Goal: Check status: Check status

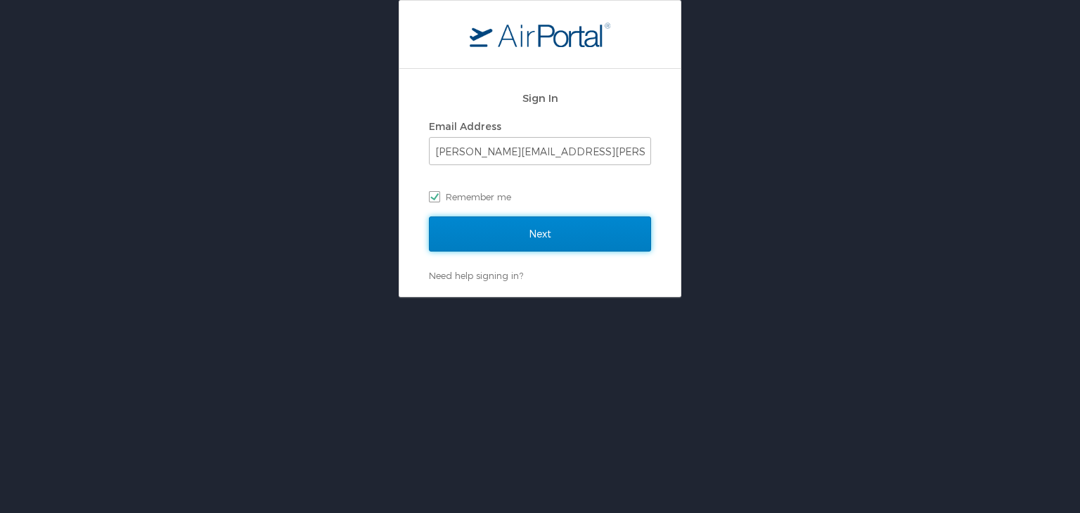
click at [568, 231] on input "Next" at bounding box center [540, 233] width 222 height 35
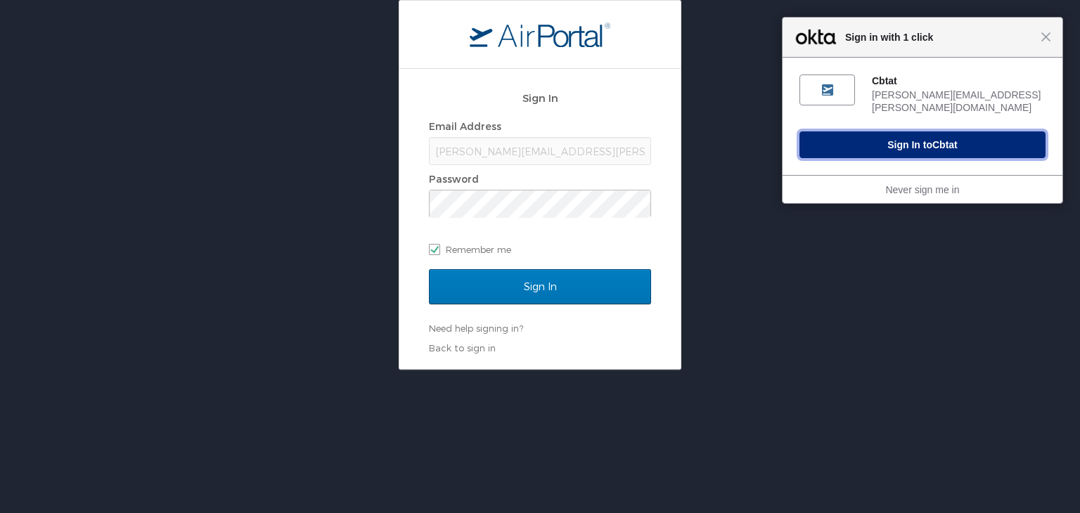
click at [874, 146] on button "Sign In to Cbtat" at bounding box center [922, 144] width 246 height 27
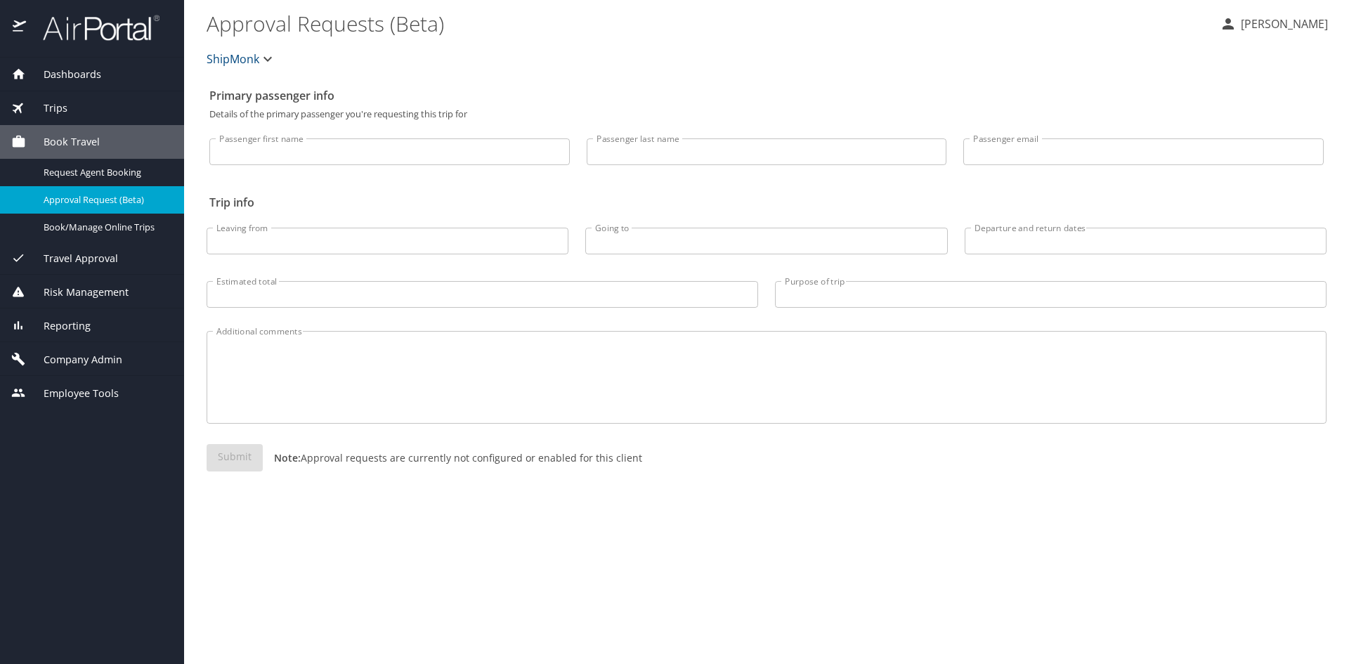
click at [58, 112] on span "Trips" at bounding box center [46, 108] width 41 height 15
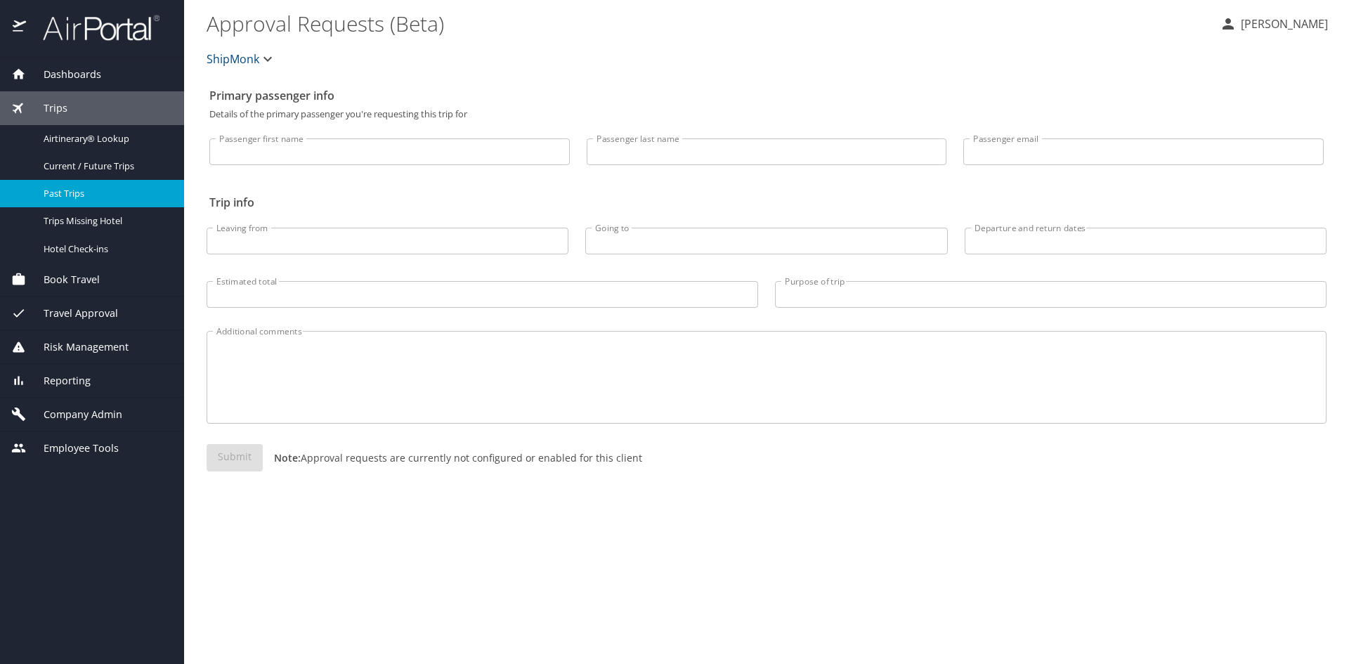
click at [60, 188] on span "Past Trips" at bounding box center [106, 193] width 124 height 13
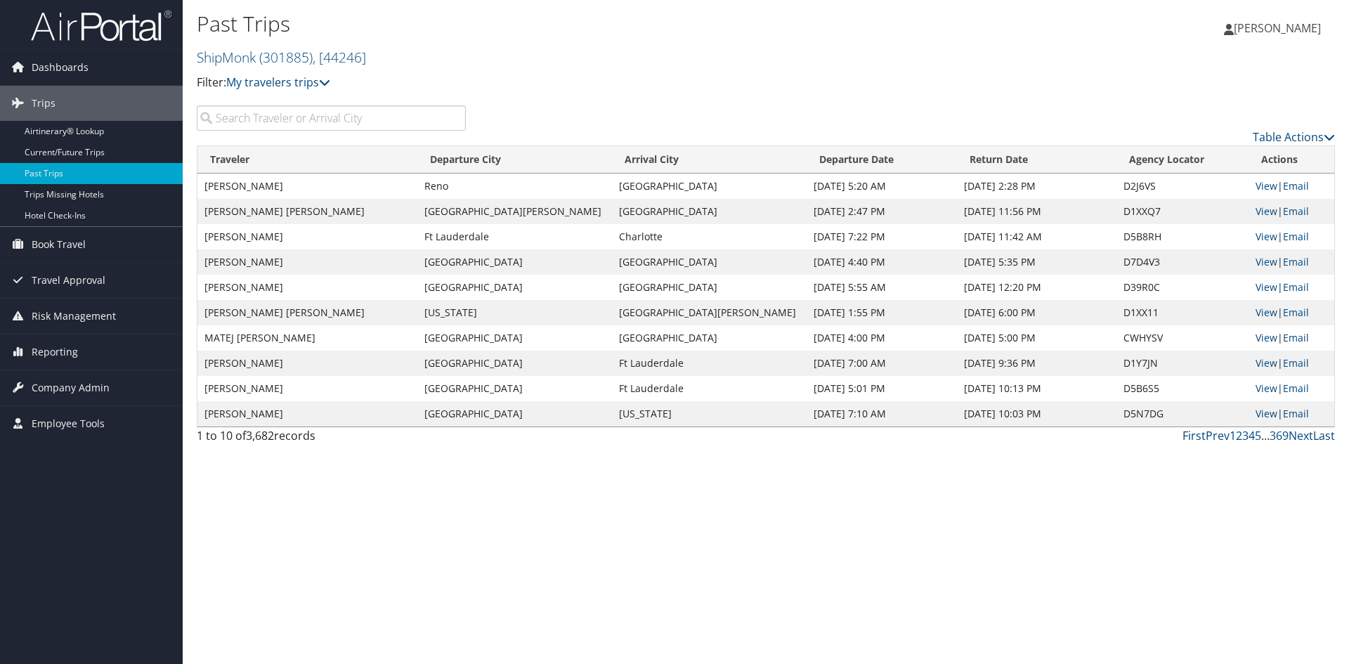
click at [290, 116] on input "search" at bounding box center [331, 117] width 269 height 25
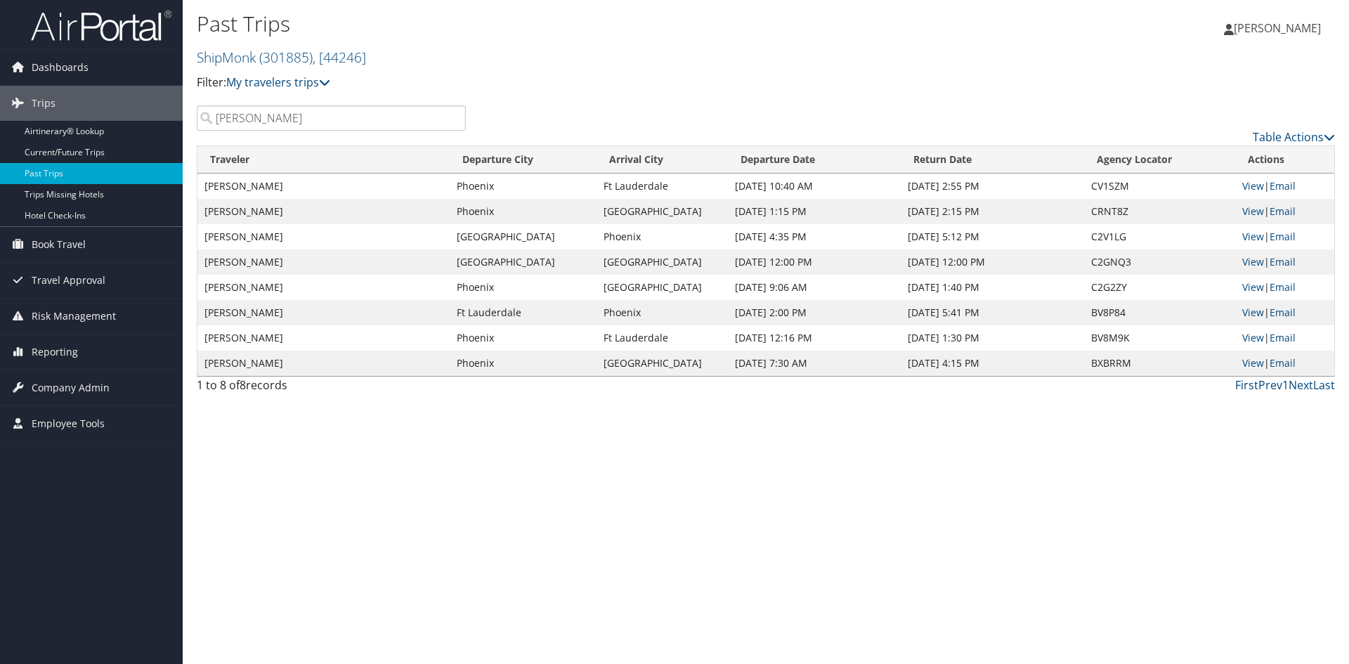
type input "duval"
click at [815, 212] on td "Jul 10, 2025 1:15 PM" at bounding box center [814, 211] width 173 height 25
click at [979, 215] on td "Jul 11, 2025 2:15 PM" at bounding box center [992, 211] width 183 height 25
click at [69, 355] on span "Reporting" at bounding box center [55, 352] width 46 height 35
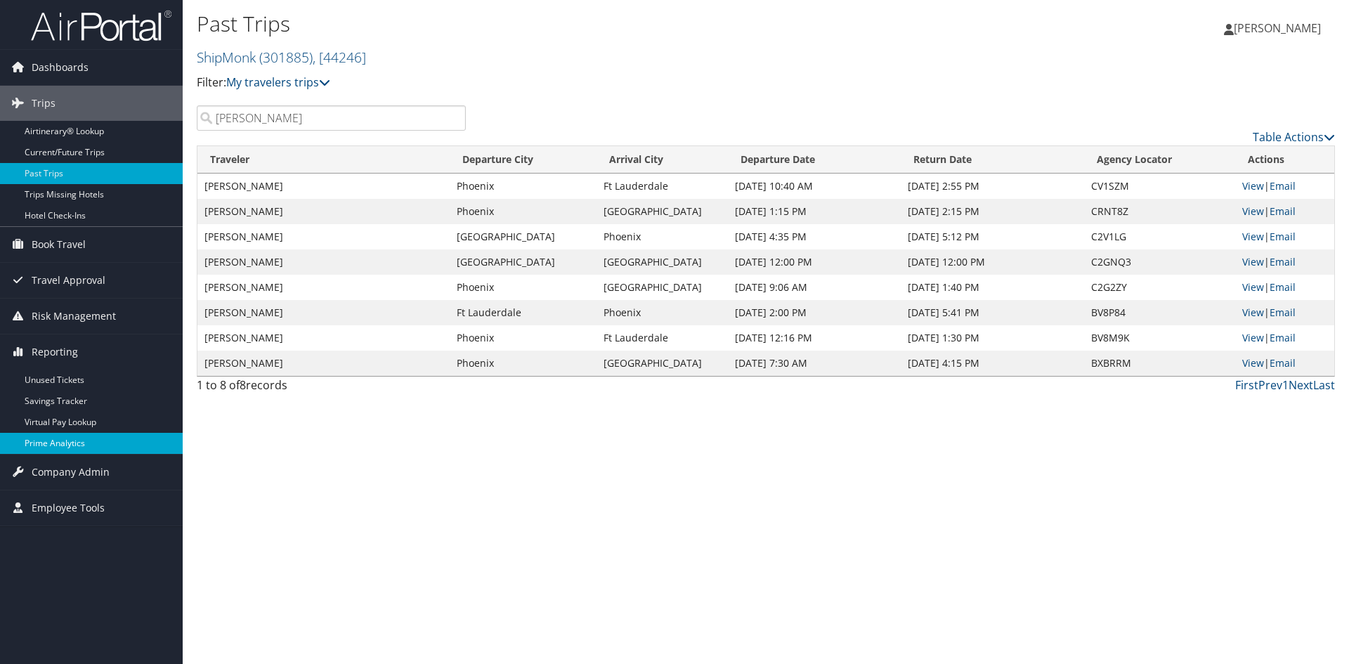
click at [56, 443] on link "Prime Analytics" at bounding box center [91, 443] width 183 height 21
click at [53, 442] on link "Prime Analytics" at bounding box center [91, 443] width 183 height 21
click at [32, 445] on link "Prime Analytics" at bounding box center [91, 443] width 183 height 21
click at [39, 443] on link "Prime Analytics" at bounding box center [91, 443] width 183 height 21
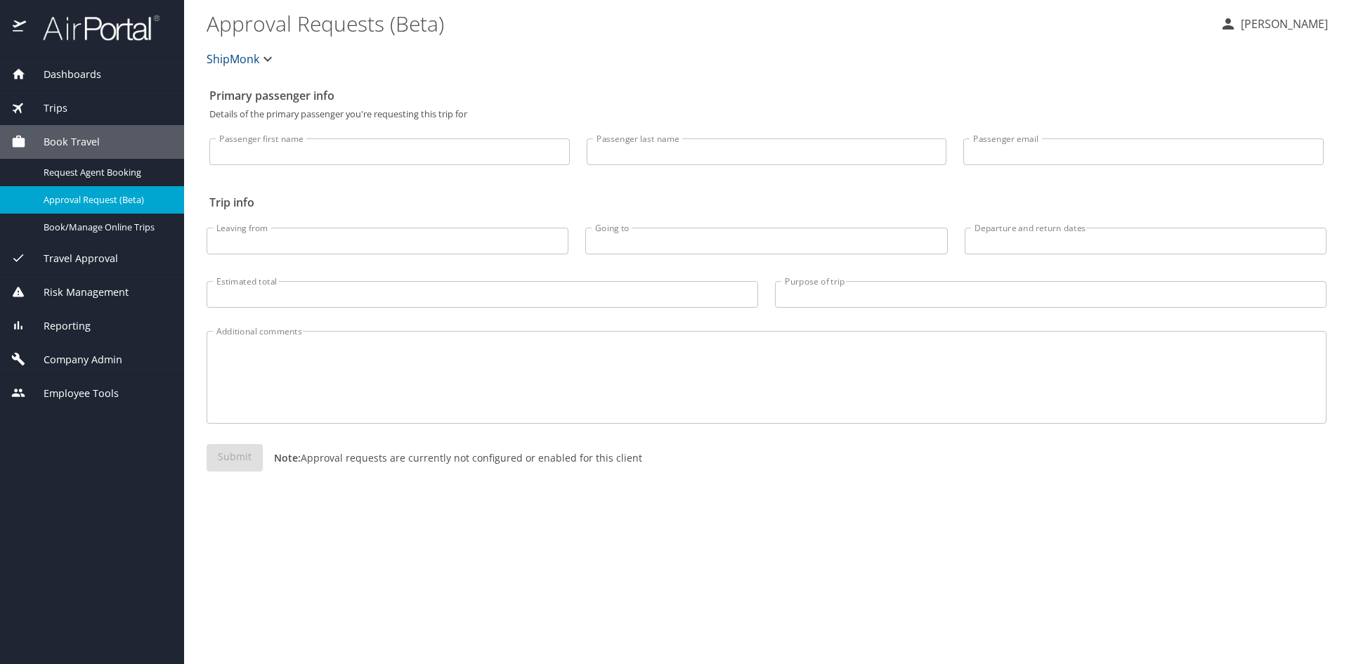
click at [65, 330] on span "Reporting" at bounding box center [58, 325] width 65 height 15
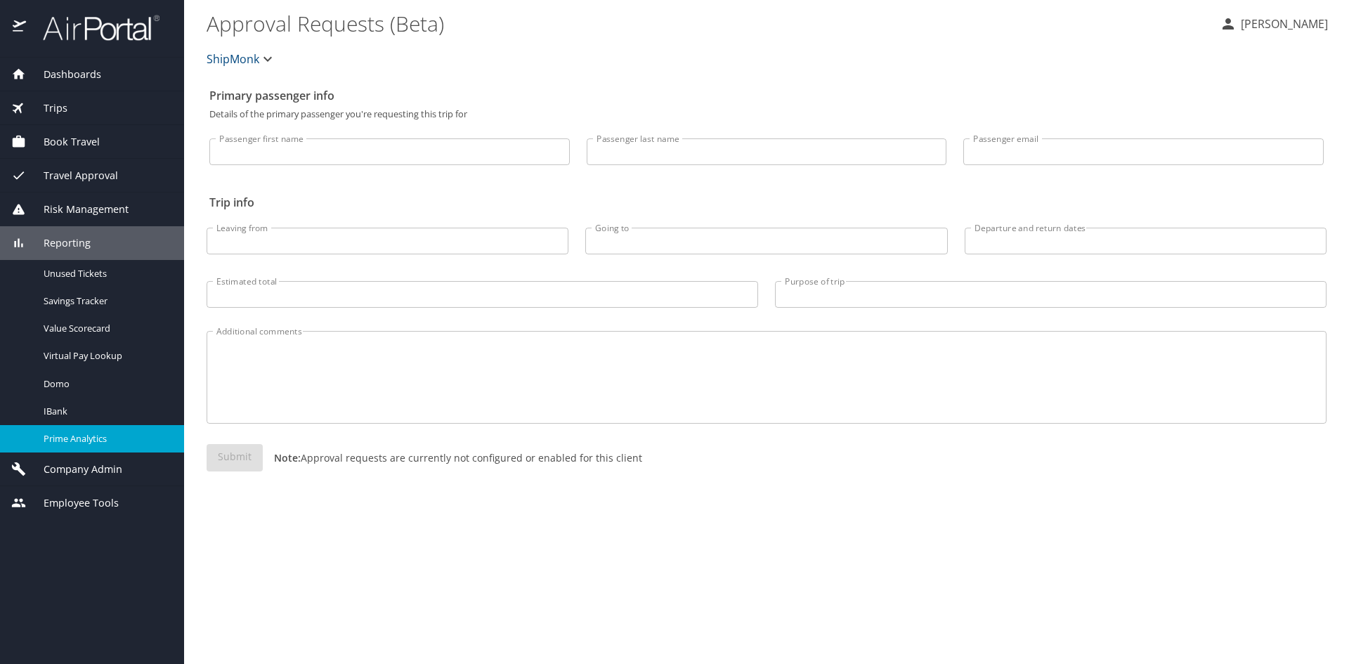
click at [65, 440] on span "Prime Analytics" at bounding box center [106, 438] width 124 height 13
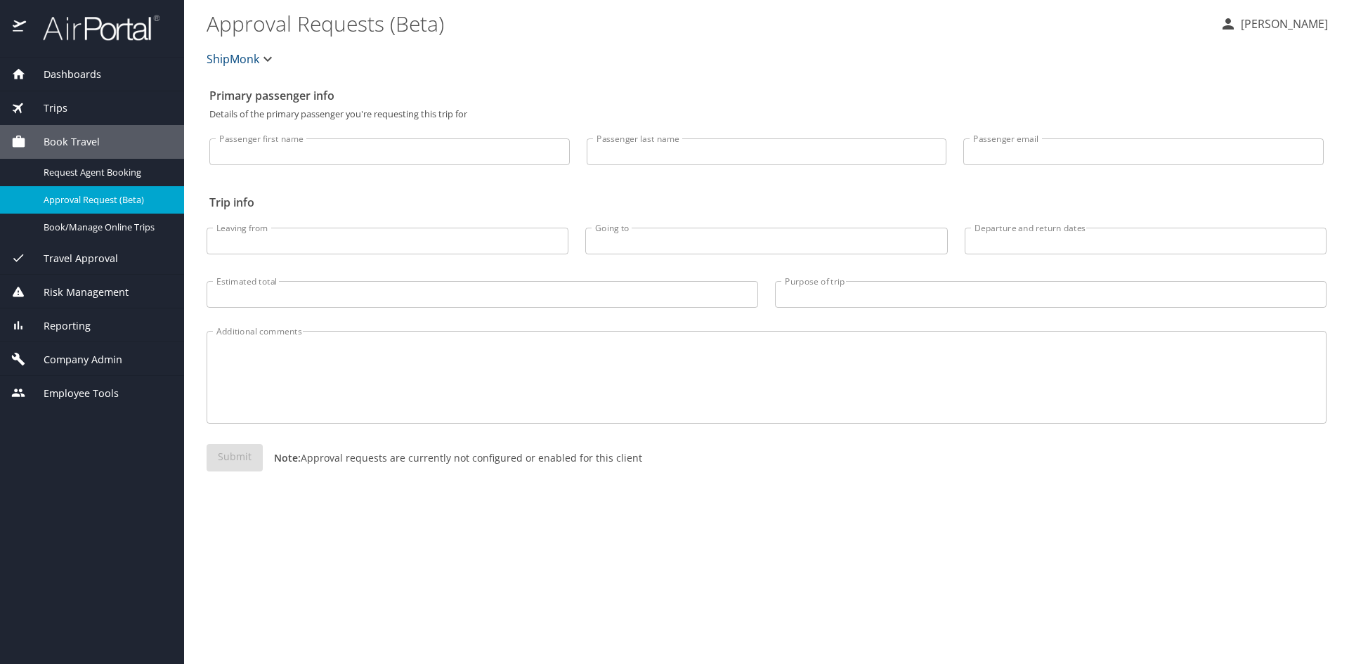
click at [79, 96] on div "Trips" at bounding box center [92, 108] width 184 height 34
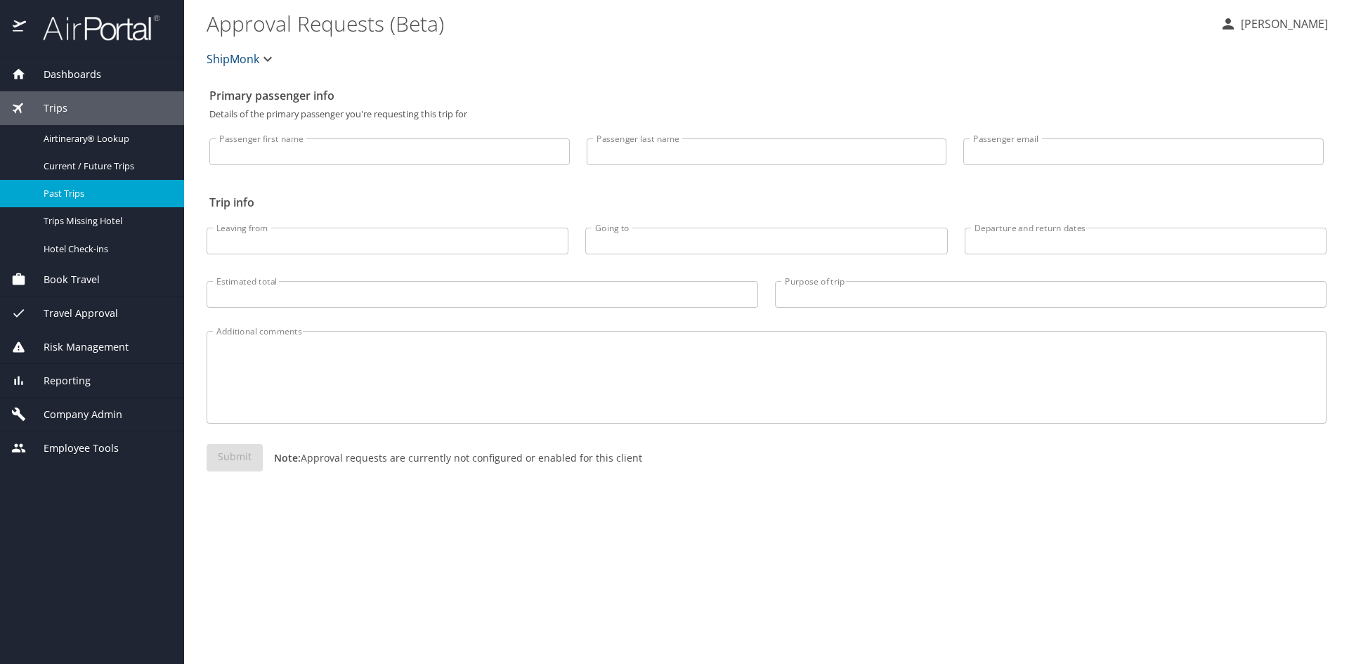
click at [65, 191] on span "Past Trips" at bounding box center [106, 193] width 124 height 13
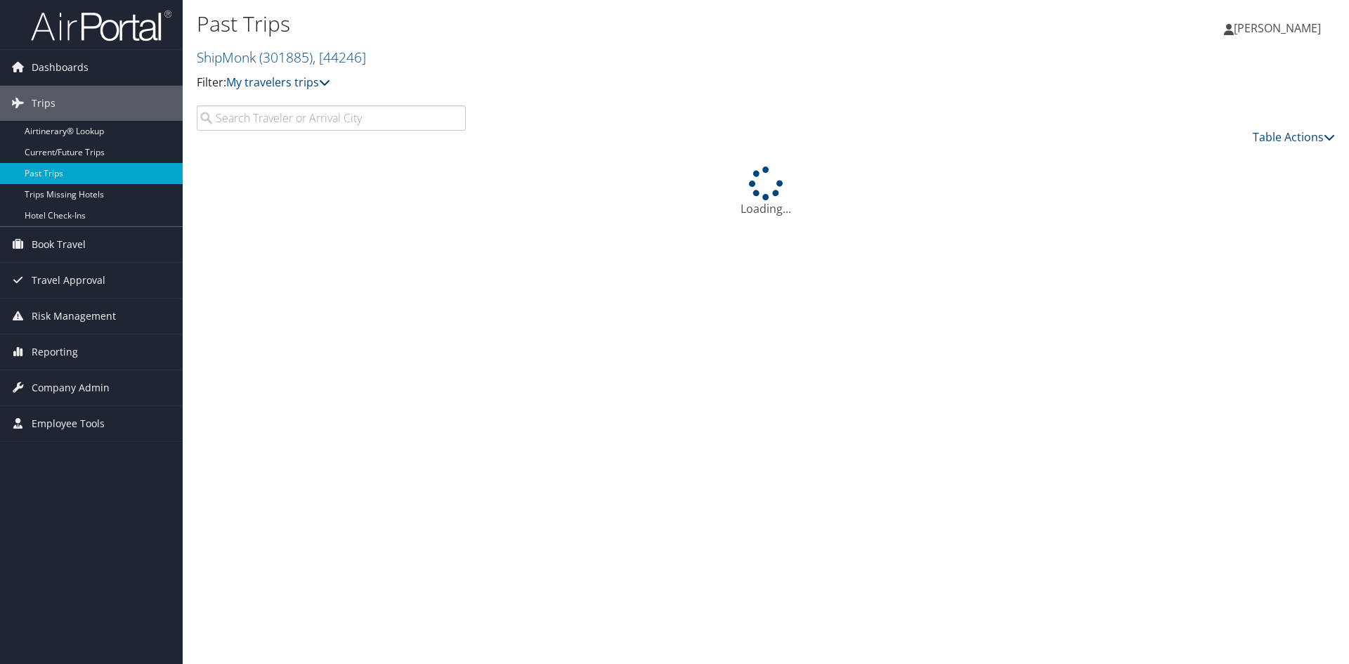
click at [228, 117] on input "search" at bounding box center [331, 117] width 269 height 25
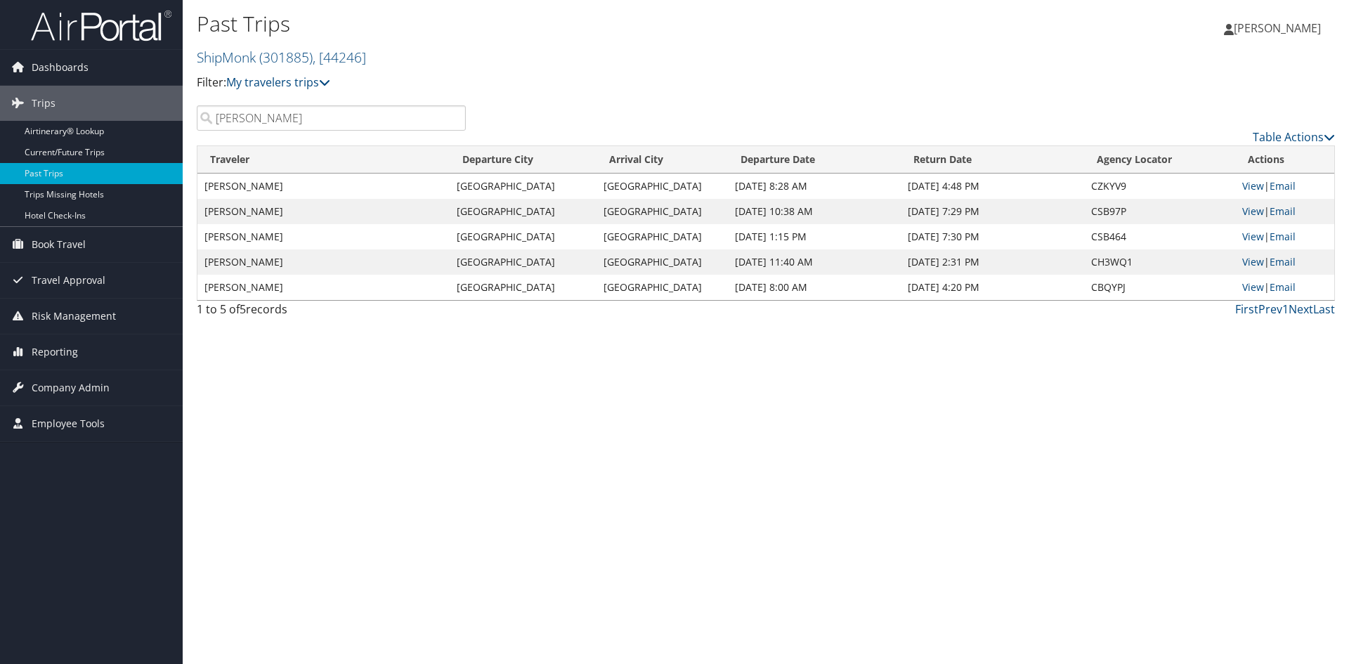
type input "herzog"
click at [1252, 212] on link "View" at bounding box center [1254, 211] width 22 height 13
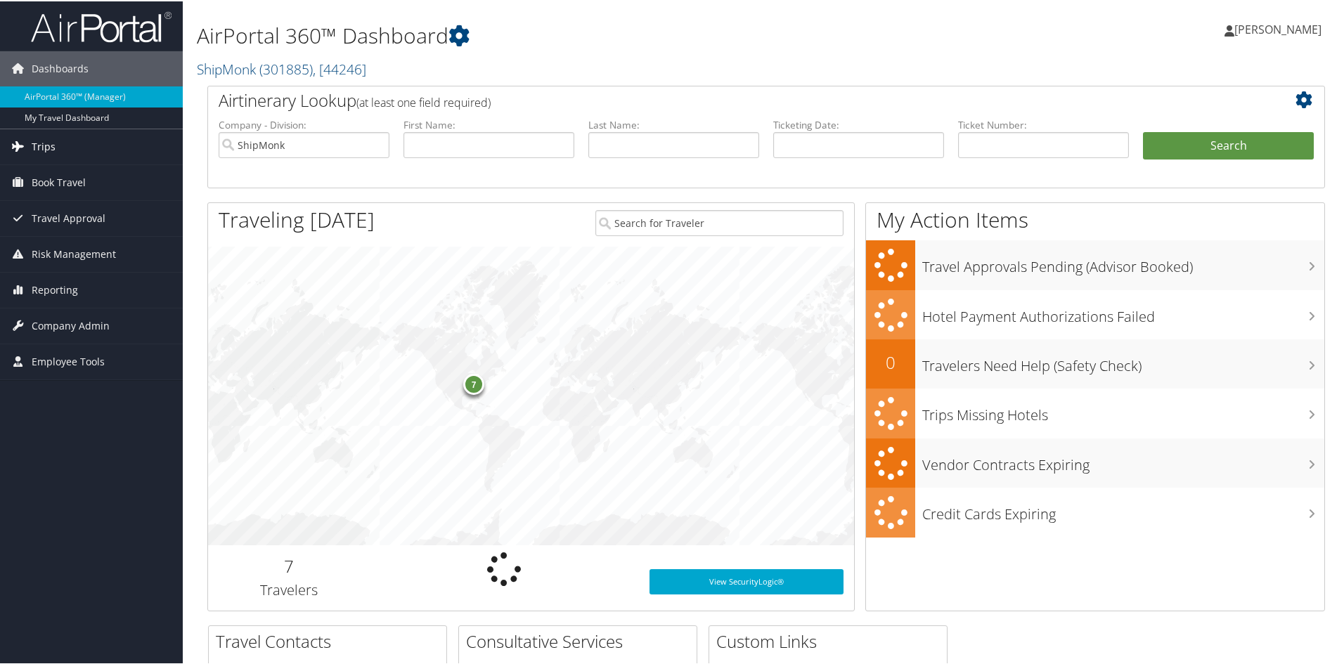
click at [44, 143] on span "Trips" at bounding box center [44, 145] width 24 height 35
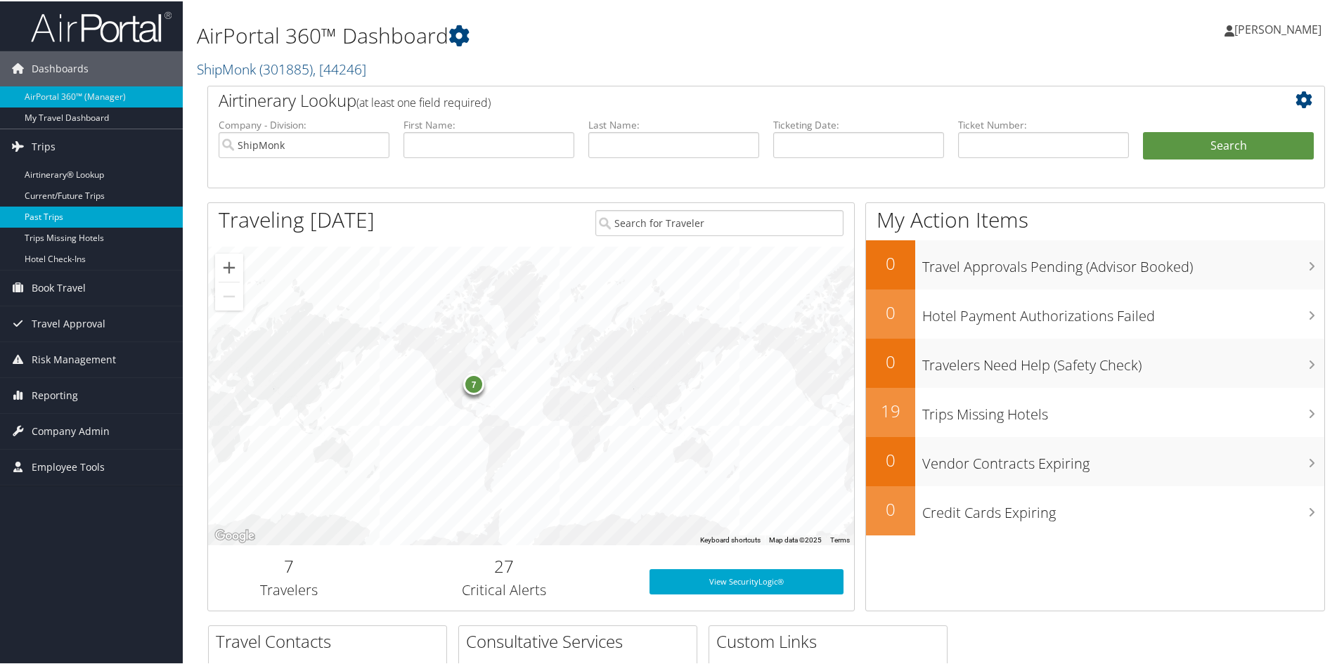
click at [51, 211] on link "Past Trips" at bounding box center [91, 215] width 183 height 21
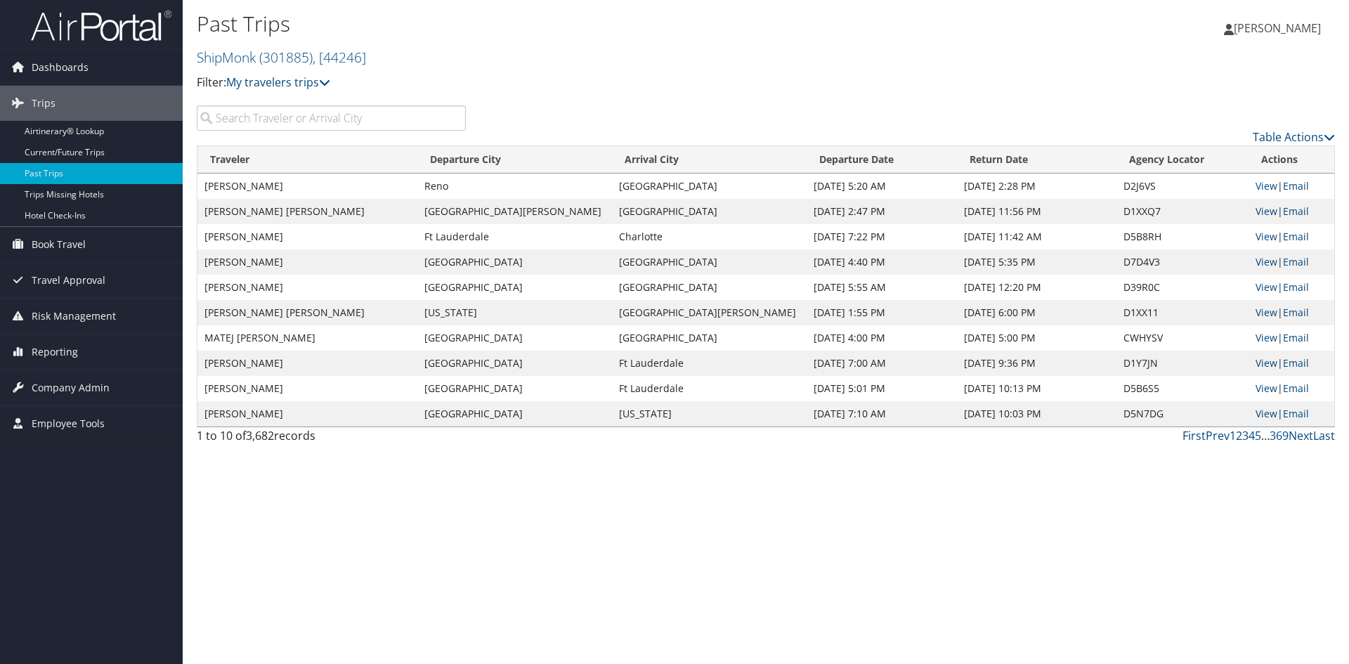
click at [254, 118] on input "search" at bounding box center [331, 117] width 269 height 25
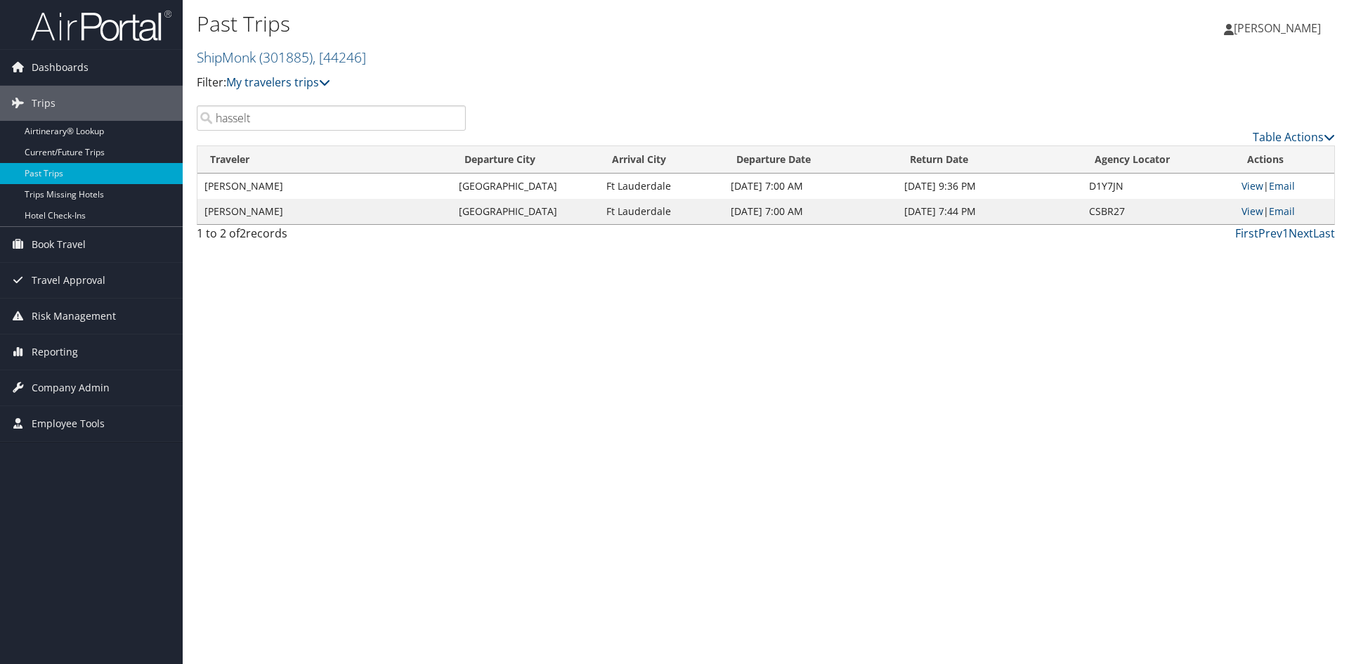
click at [774, 189] on td "Aug 27, 2025 7:00 AM" at bounding box center [811, 186] width 174 height 25
click at [1257, 187] on link "View" at bounding box center [1253, 185] width 22 height 13
drag, startPoint x: 231, startPoint y: 124, endPoint x: 167, endPoint y: 129, distance: 63.4
click at [167, 129] on div "Dashboards AirPortal 360™ (Manager) My Travel Dashboard Trips Airtinerary® Look…" at bounding box center [674, 332] width 1349 height 664
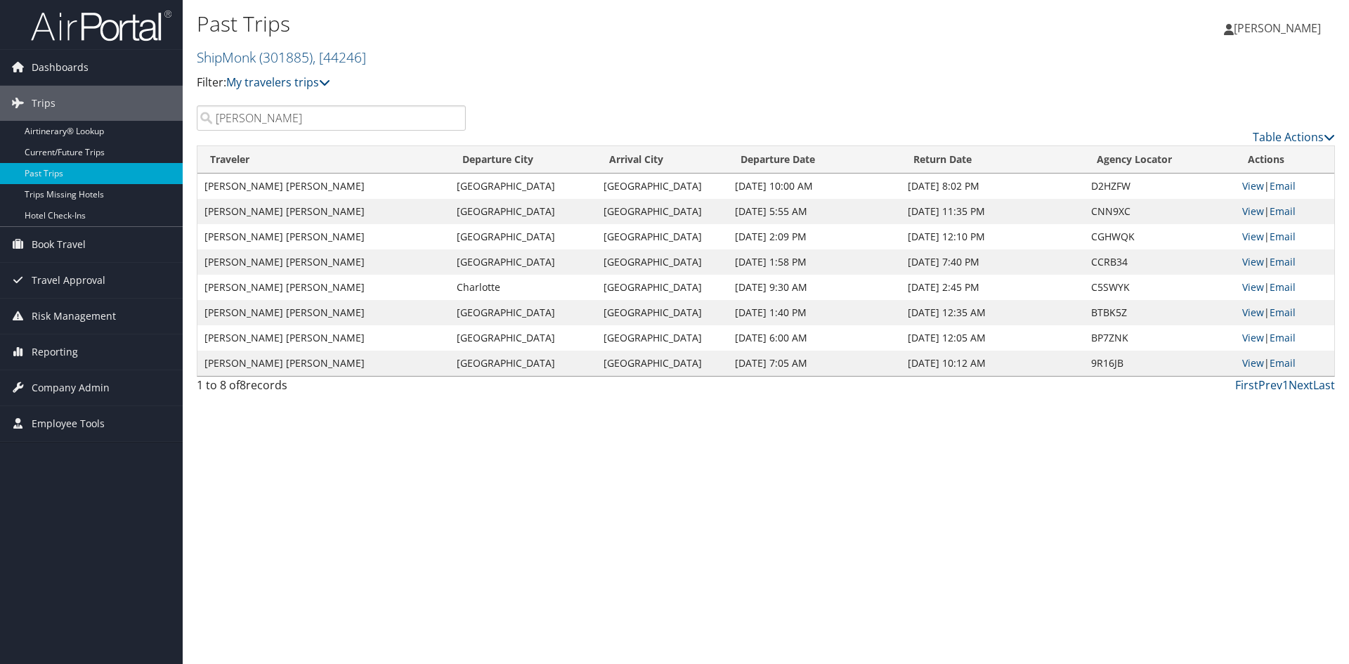
click at [799, 184] on td "Aug 17, 2025 10:00 AM" at bounding box center [814, 186] width 173 height 25
click at [1252, 185] on link "View" at bounding box center [1254, 185] width 22 height 13
drag, startPoint x: 231, startPoint y: 122, endPoint x: 183, endPoint y: 126, distance: 48.7
click at [183, 126] on div "Past Trips ShipMonk ( 301885 ) , [ 44246 ] ShipMonk ShipMonk, [44246] Filter: M…" at bounding box center [766, 332] width 1167 height 664
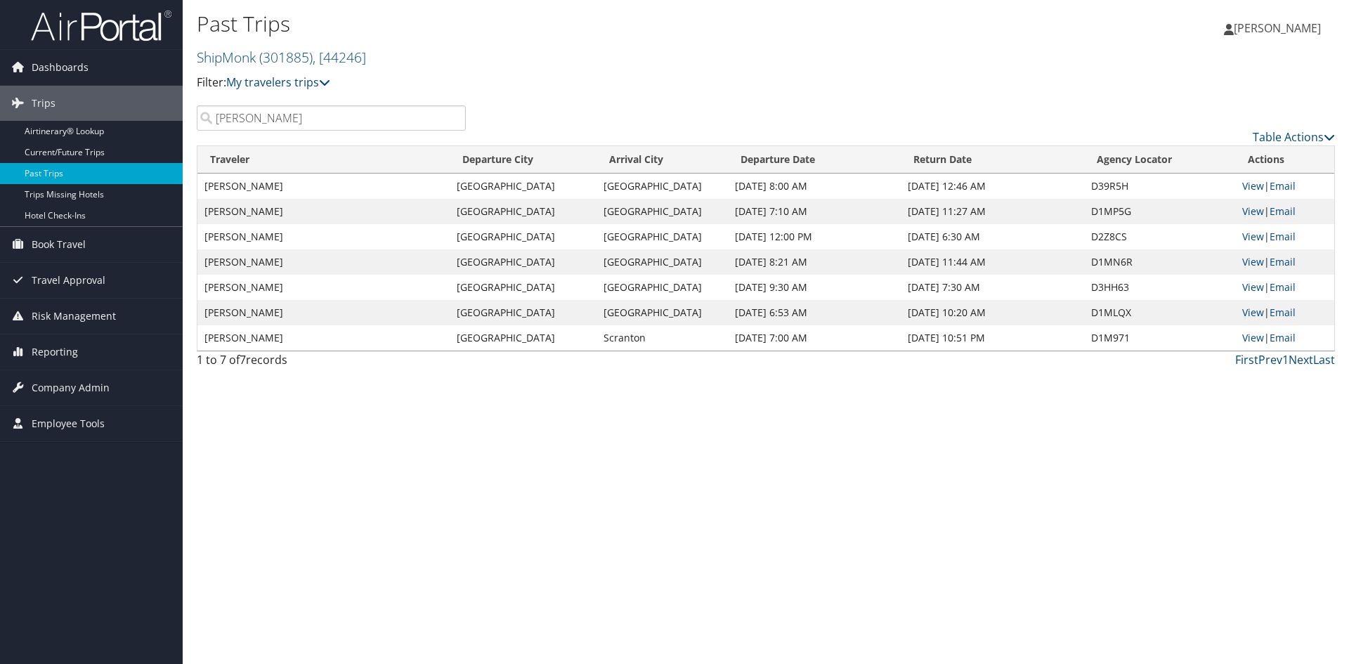
click at [650, 187] on td "Las Vegas" at bounding box center [662, 186] width 131 height 25
click at [1249, 186] on link "View" at bounding box center [1254, 185] width 22 height 13
drag, startPoint x: 266, startPoint y: 117, endPoint x: 207, endPoint y: 122, distance: 59.3
click at [207, 122] on input "rudin" at bounding box center [331, 117] width 269 height 25
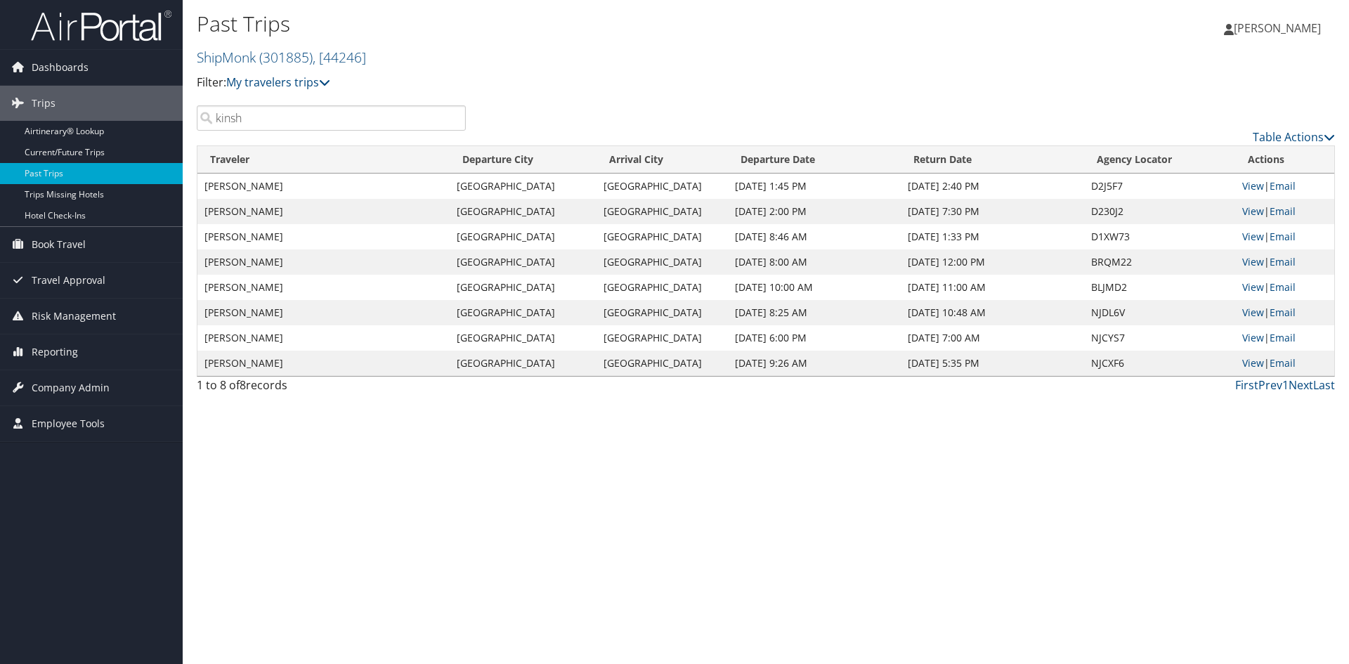
click at [821, 191] on td "Aug 22, 2025 1:45 PM" at bounding box center [814, 186] width 173 height 25
click at [815, 234] on td "Aug 17, 2025 8:46 AM" at bounding box center [814, 236] width 173 height 25
click at [1247, 238] on link "View" at bounding box center [1254, 236] width 22 height 13
click at [959, 189] on td "Aug 22, 2025 2:40 PM" at bounding box center [992, 186] width 183 height 25
drag, startPoint x: 267, startPoint y: 119, endPoint x: 207, endPoint y: 119, distance: 59.7
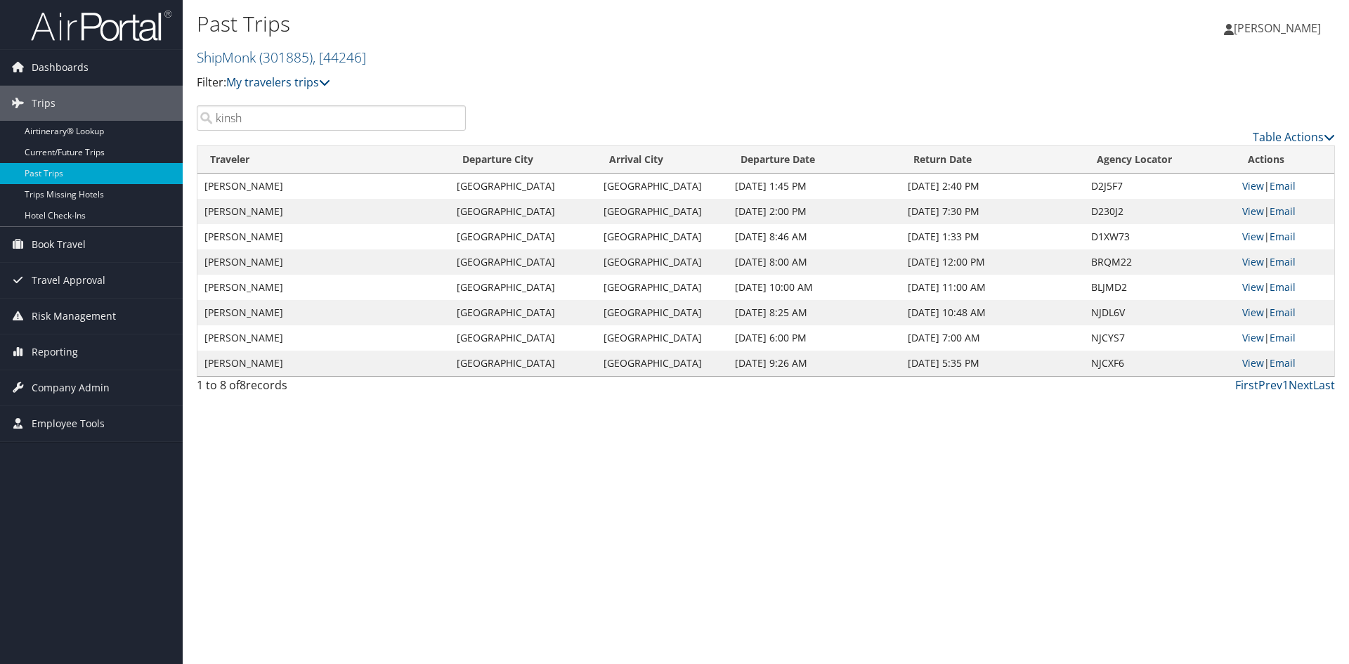
click at [207, 119] on input "kinsh" at bounding box center [331, 117] width 269 height 25
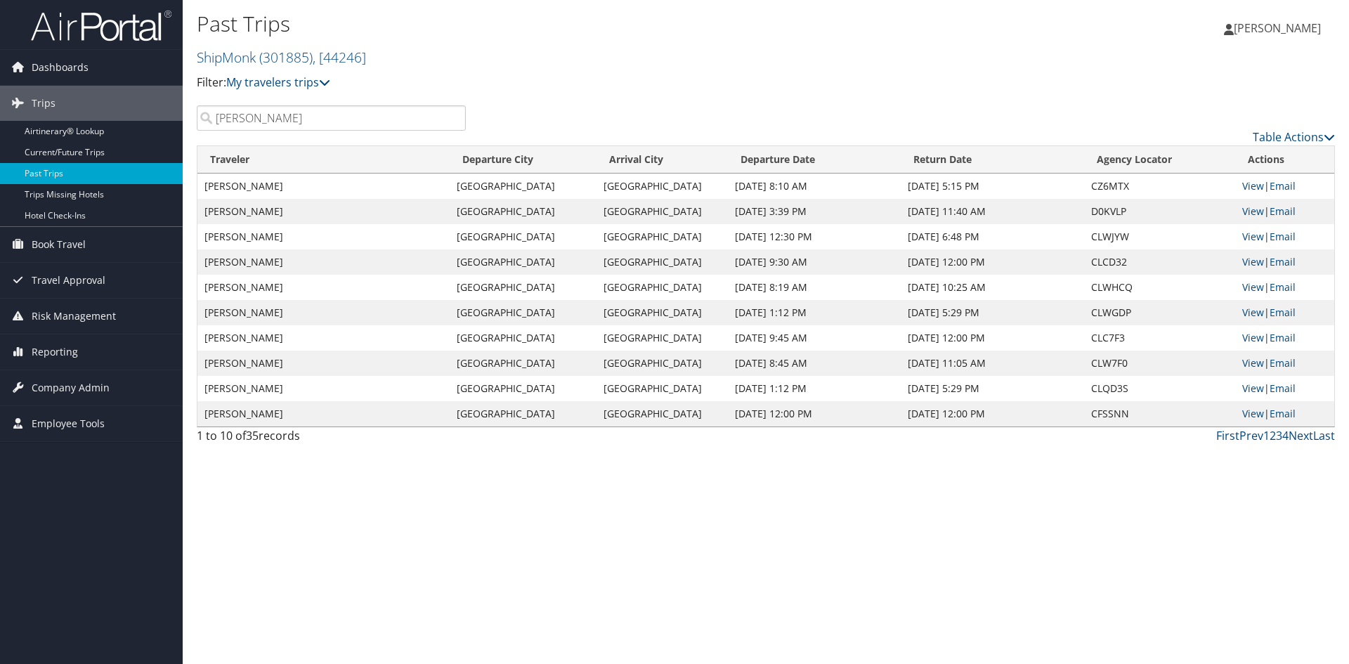
click at [815, 207] on td "Aug 11, 2025 3:39 PM" at bounding box center [814, 211] width 173 height 25
drag, startPoint x: 268, startPoint y: 117, endPoint x: 175, endPoint y: 119, distance: 93.5
click at [175, 119] on div "Dashboards AirPortal 360™ (Manager) My Travel Dashboard Trips Airtinerary® Look…" at bounding box center [674, 332] width 1349 height 664
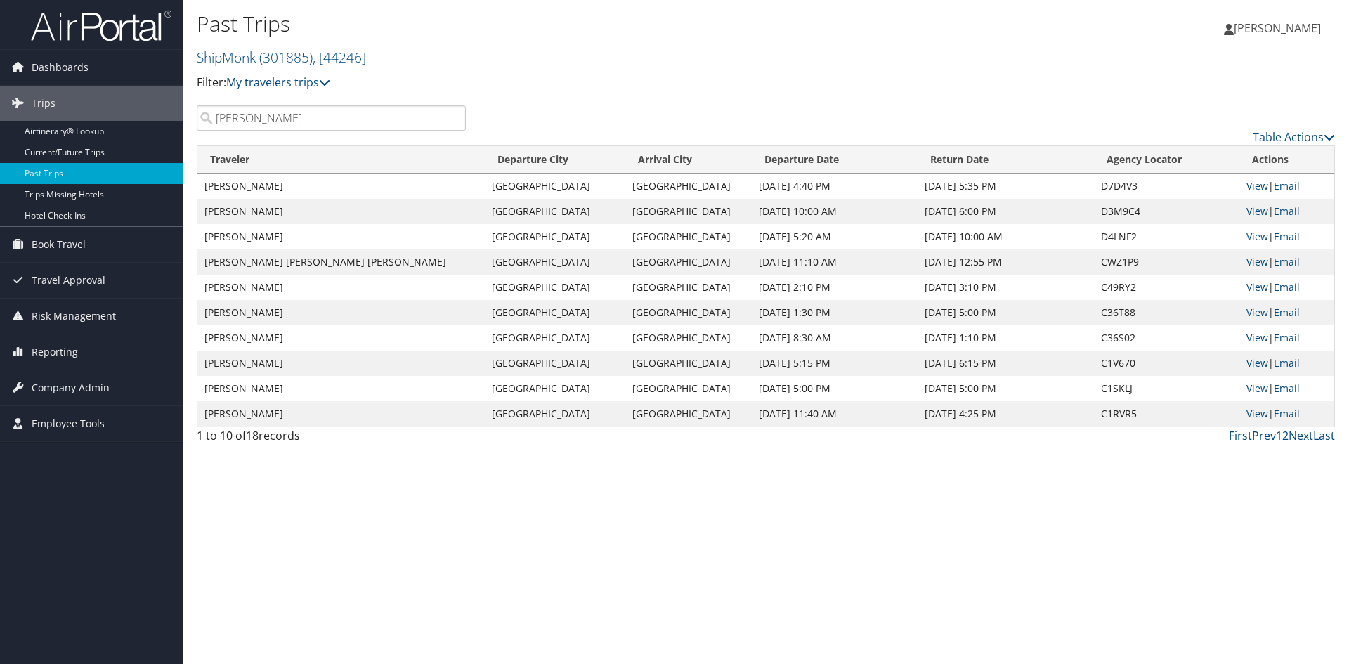
click at [816, 212] on td "Aug 25, 2025 10:00 AM" at bounding box center [835, 211] width 166 height 25
drag, startPoint x: 278, startPoint y: 127, endPoint x: 199, endPoint y: 131, distance: 79.5
click at [199, 131] on input "santos" at bounding box center [331, 117] width 269 height 25
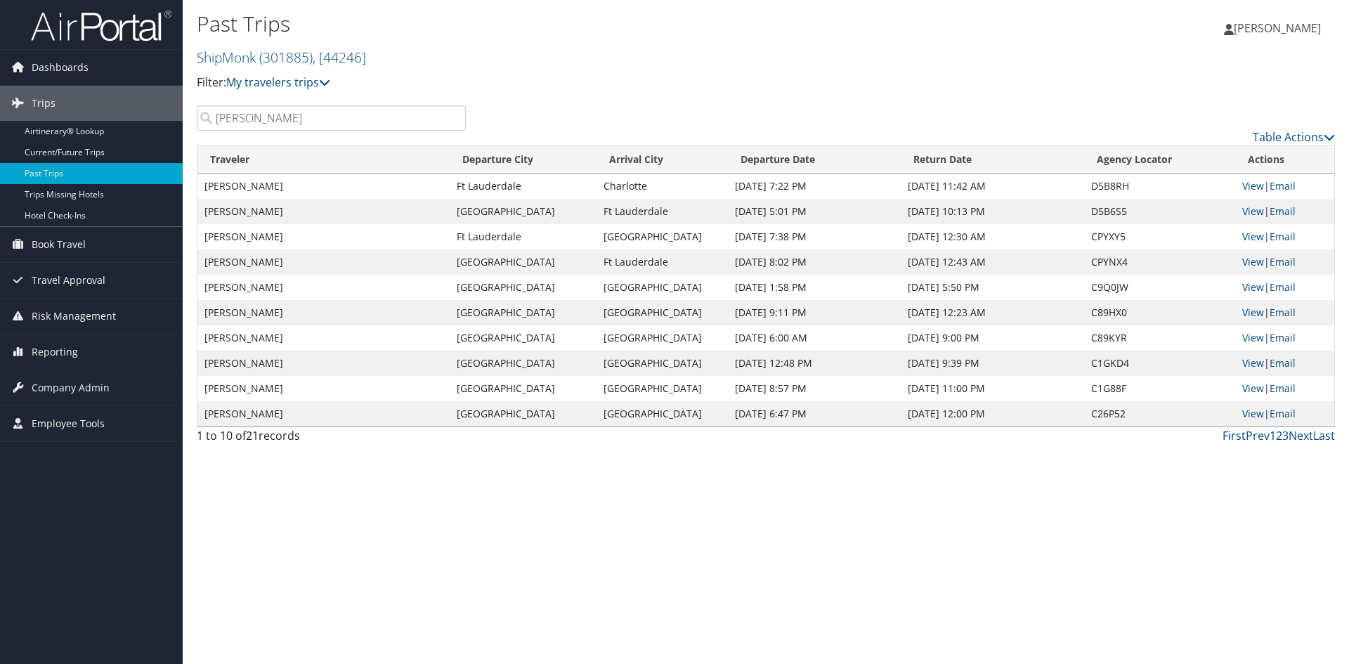
click at [798, 265] on td "Jul 6, 2025 8:02 PM" at bounding box center [814, 261] width 173 height 25
drag, startPoint x: 237, startPoint y: 124, endPoint x: 203, endPoint y: 123, distance: 33.8
click at [206, 124] on input "bailey" at bounding box center [331, 117] width 269 height 25
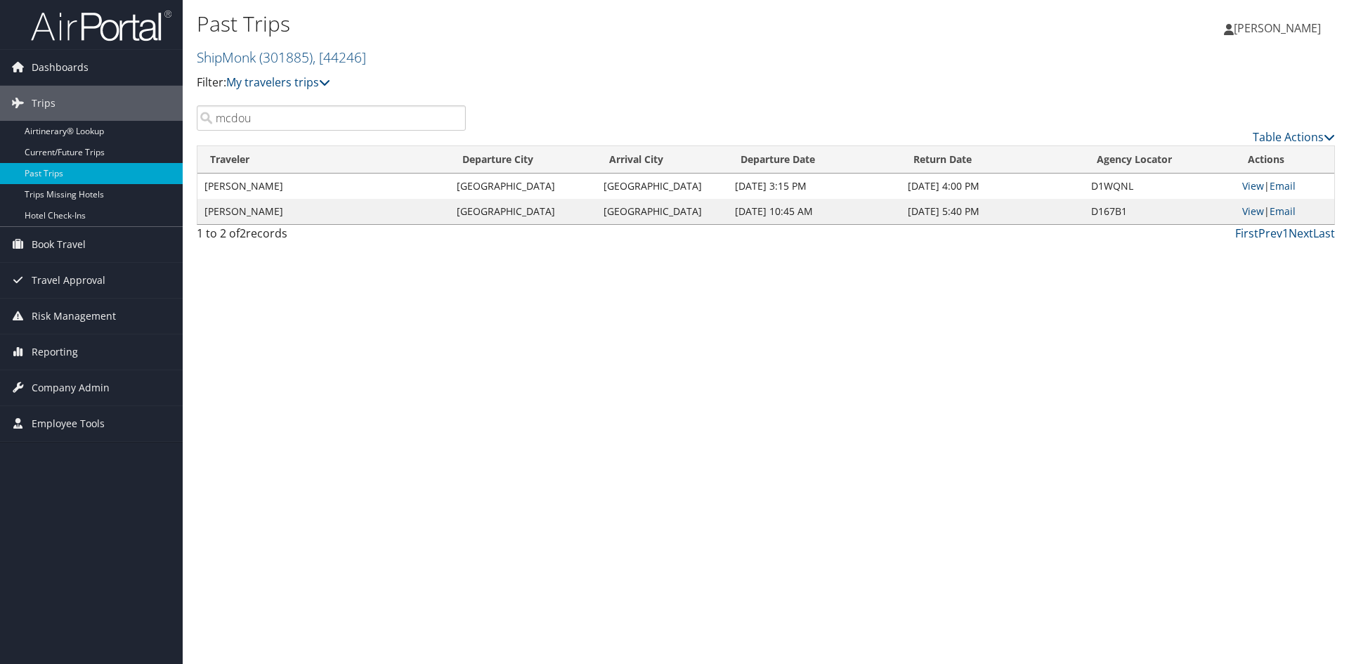
click at [773, 214] on td "Aug 19, 2025 10:45 AM" at bounding box center [814, 211] width 173 height 25
click at [1257, 207] on link "View" at bounding box center [1254, 211] width 22 height 13
click at [1248, 183] on link "View" at bounding box center [1254, 185] width 22 height 13
drag, startPoint x: 257, startPoint y: 118, endPoint x: 98, endPoint y: 137, distance: 160.0
click at [157, 124] on div "Dashboards AirPortal 360™ (Manager) My Travel Dashboard Trips Airtinerary® Look…" at bounding box center [674, 332] width 1349 height 664
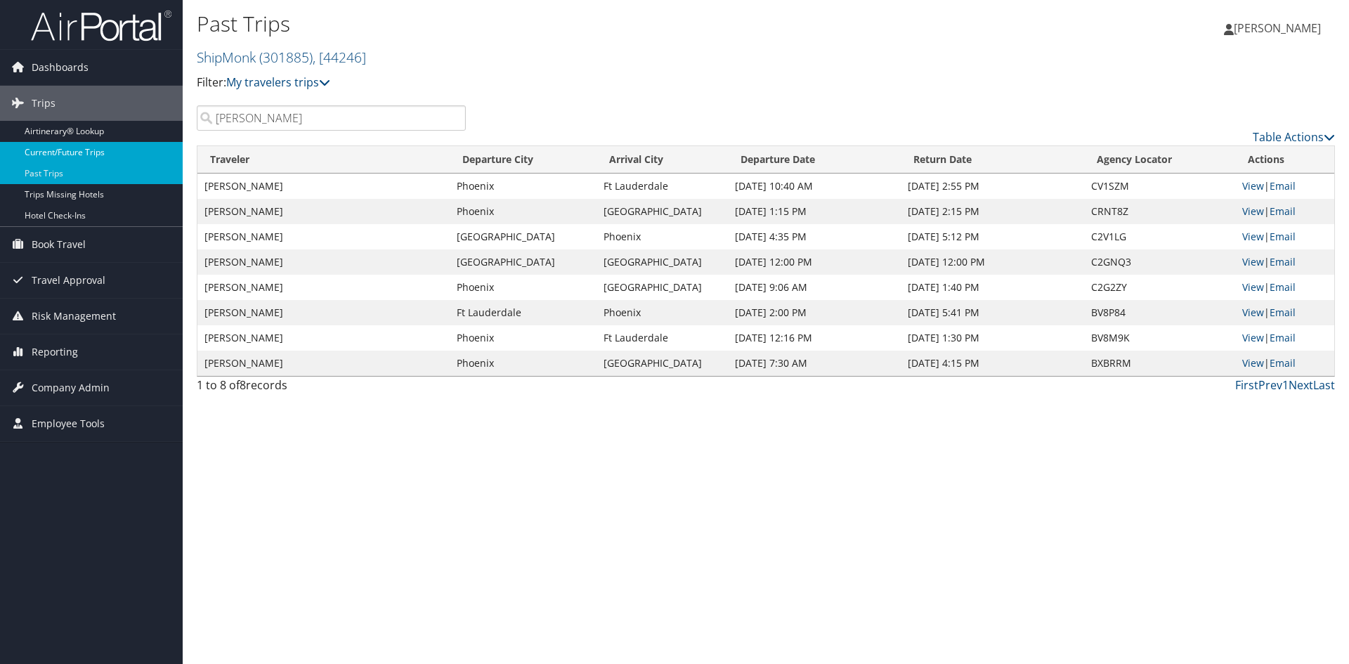
type input "duval"
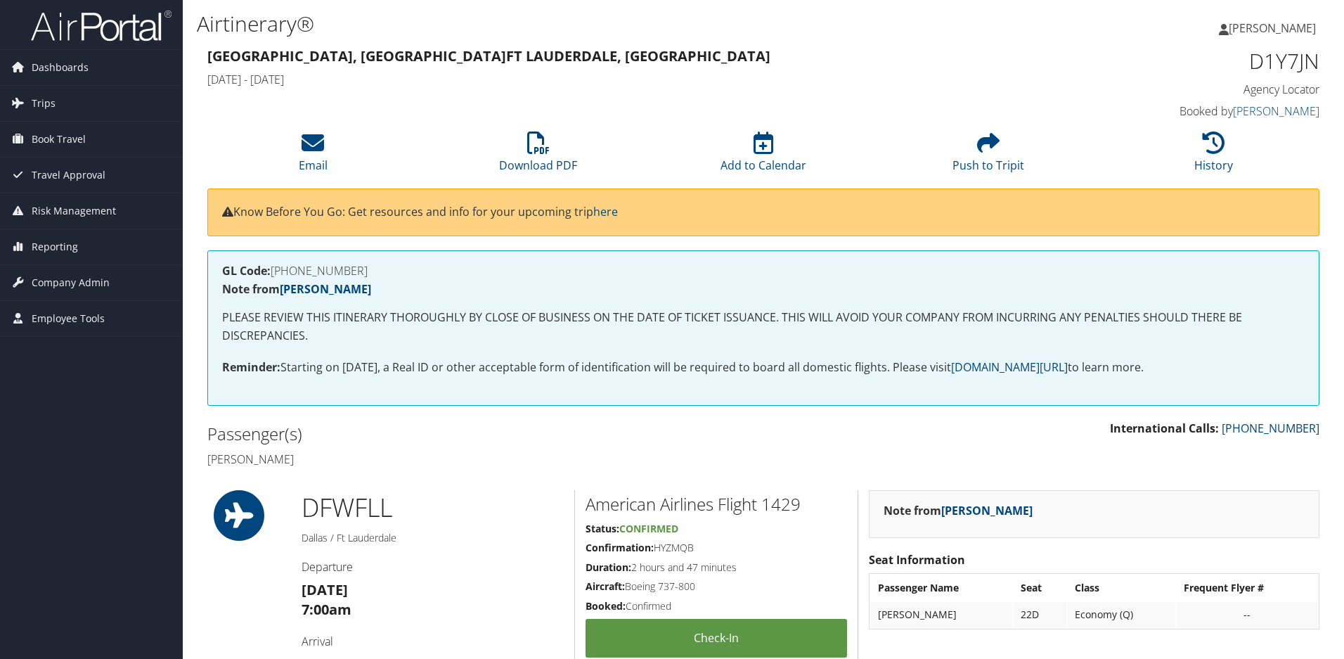
scroll to position [281, 0]
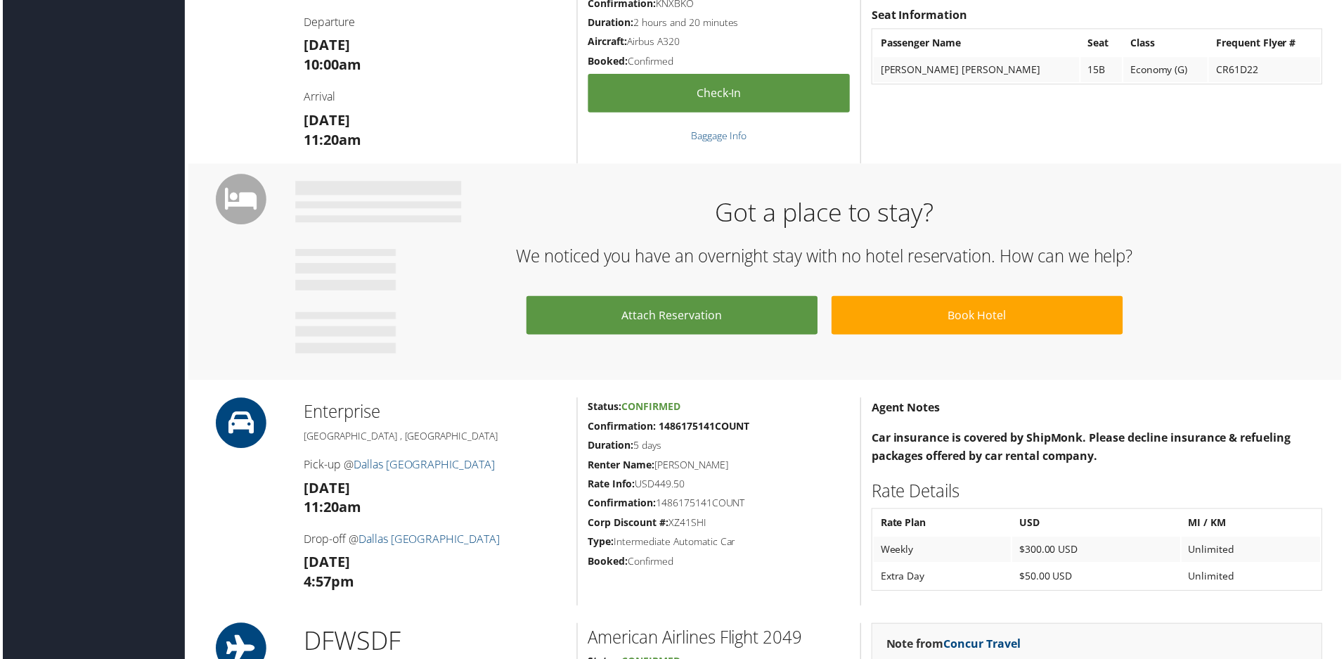
scroll to position [351, 0]
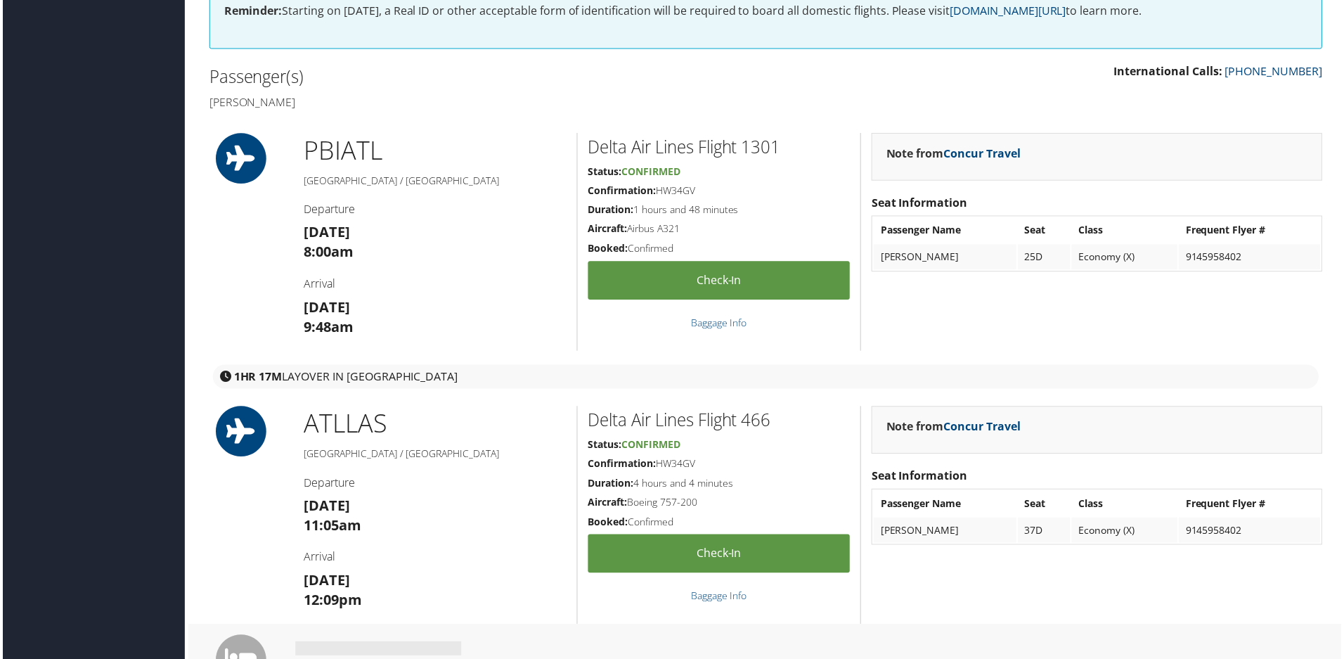
scroll to position [351, 0]
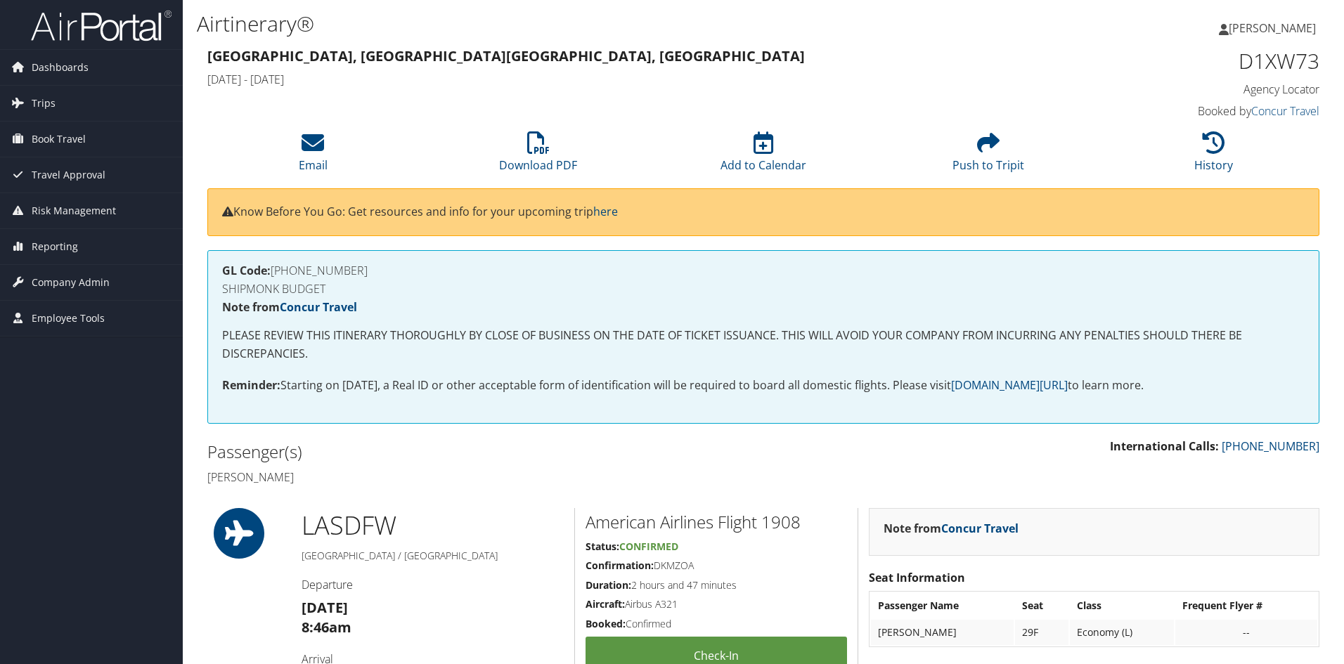
scroll to position [141, 0]
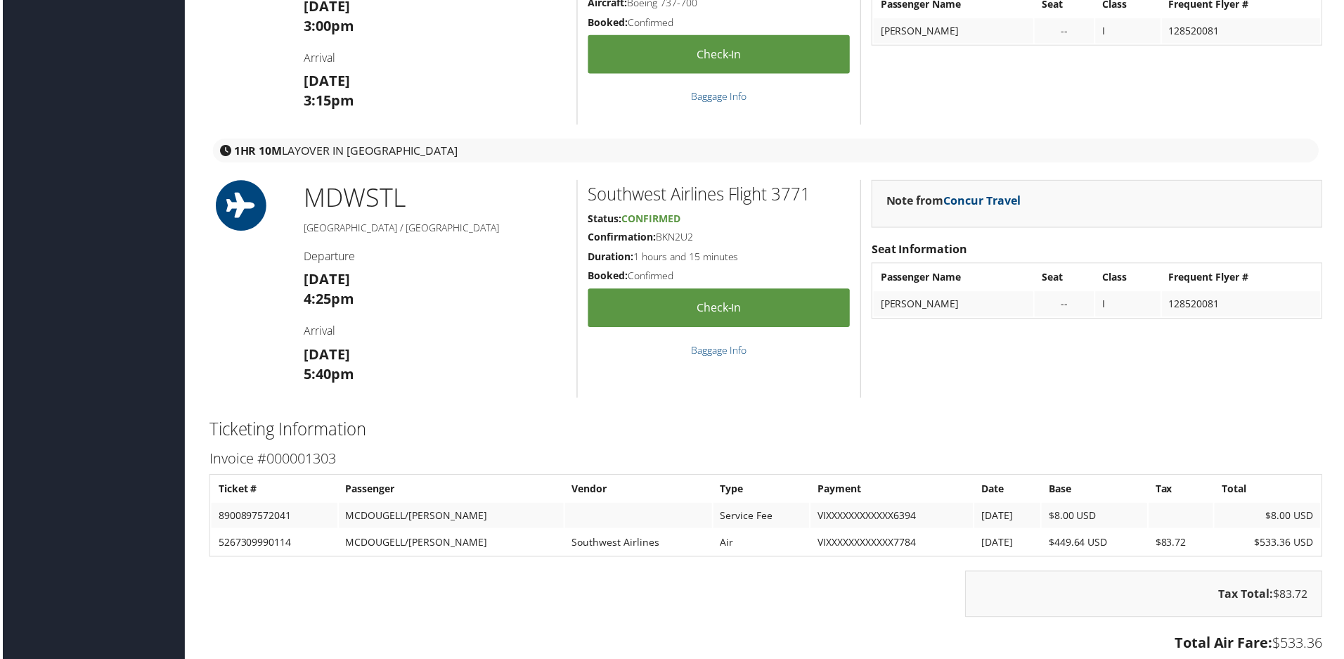
scroll to position [1335, 0]
